Goal: Navigation & Orientation: Find specific page/section

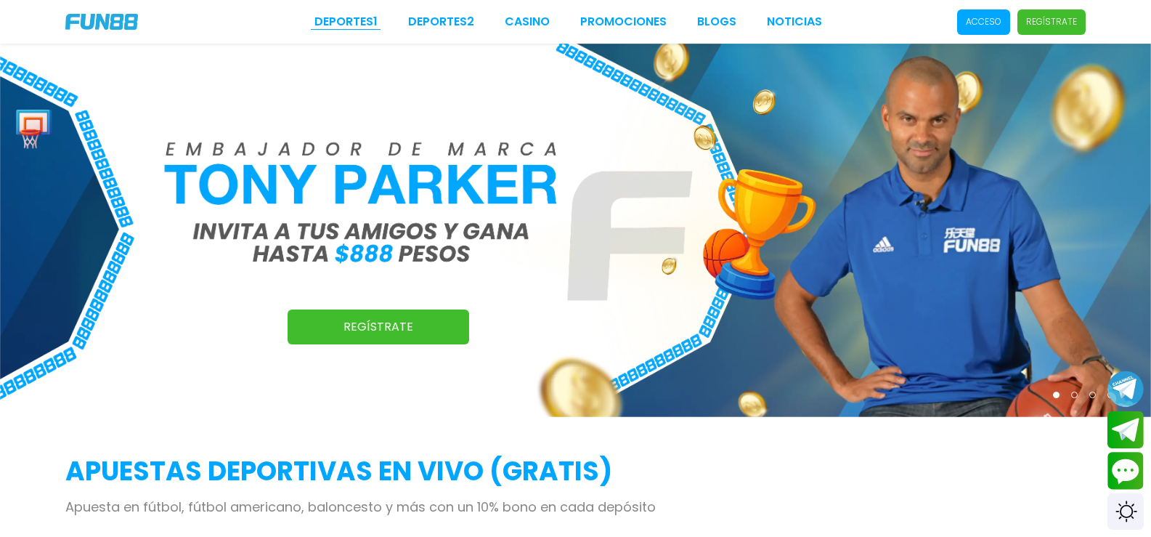
click at [352, 22] on link "Deportes 1" at bounding box center [345, 21] width 63 height 17
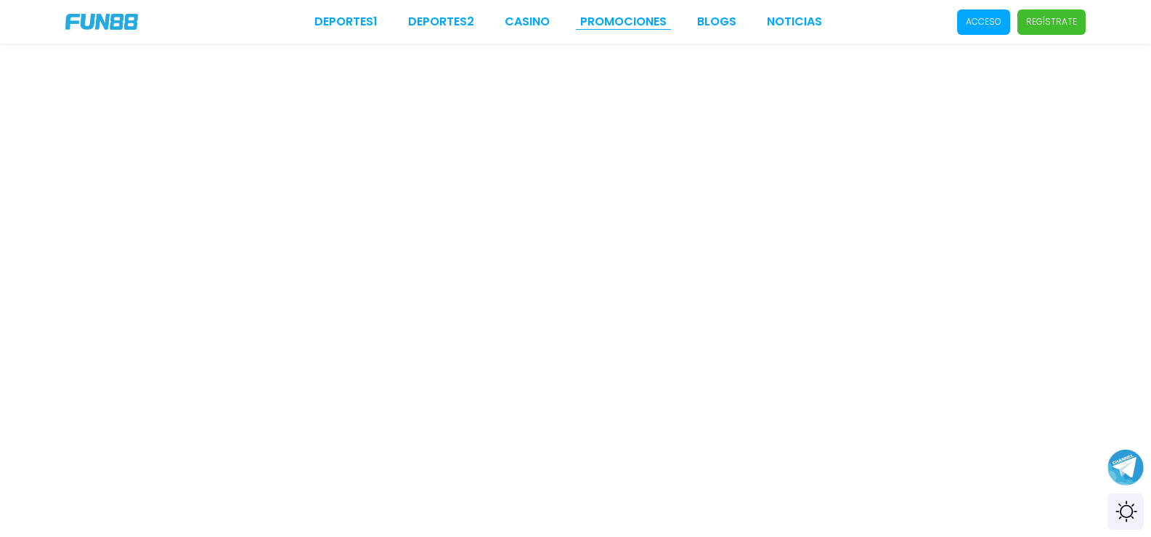
click at [604, 22] on link "Promociones" at bounding box center [623, 21] width 86 height 17
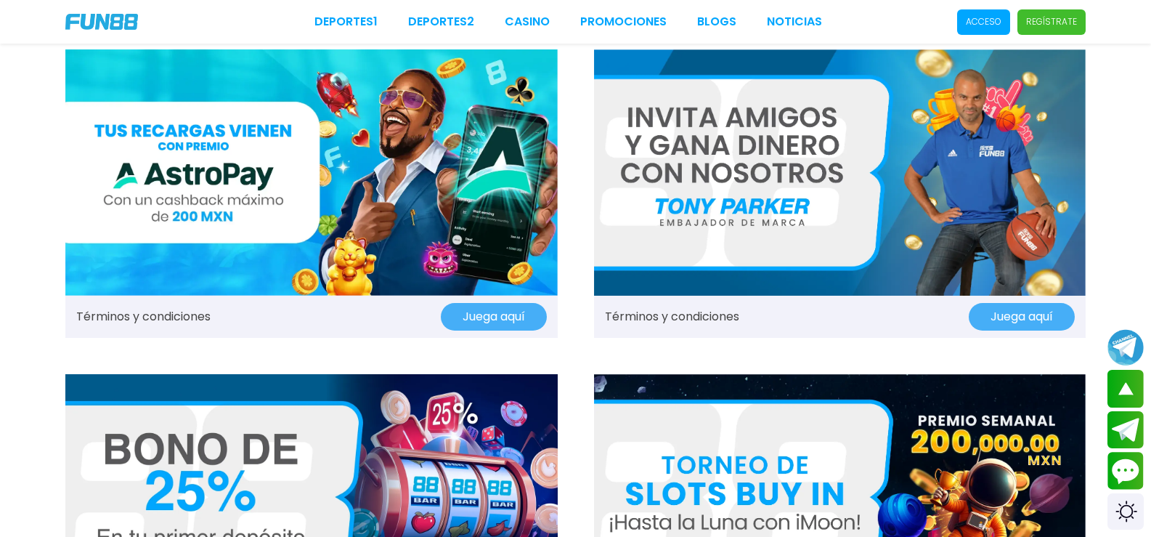
scroll to position [363, 0]
